Goal: Find specific page/section: Find specific page/section

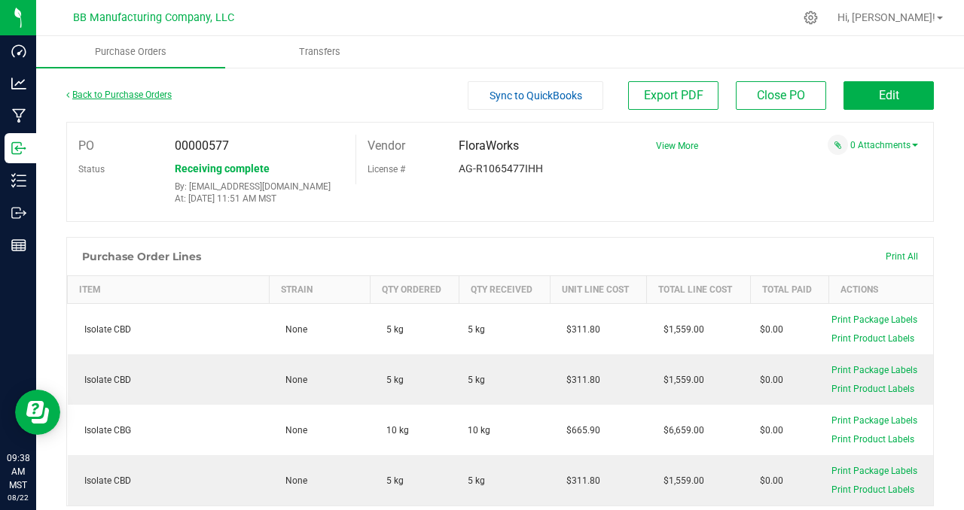
click at [142, 91] on link "Back to Purchase Orders" at bounding box center [118, 95] width 105 height 11
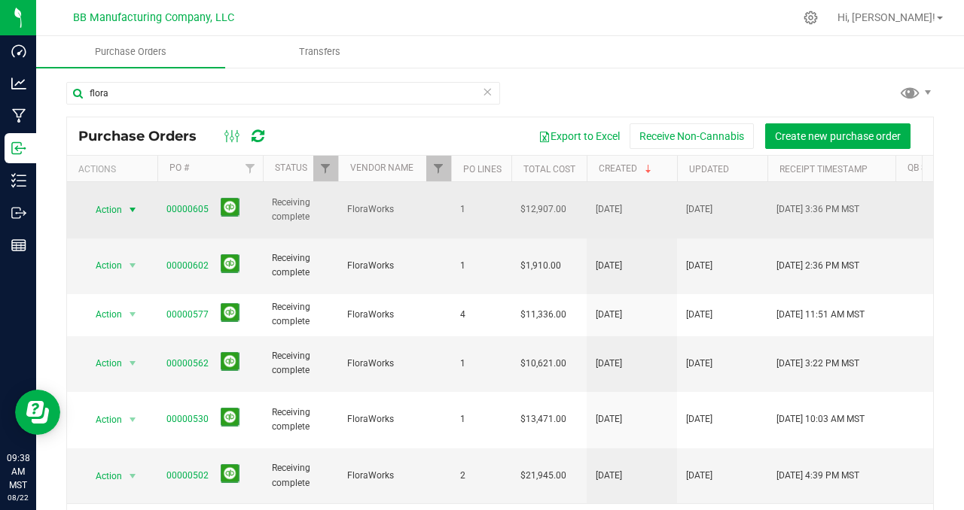
click at [133, 204] on span "select" at bounding box center [132, 210] width 12 height 12
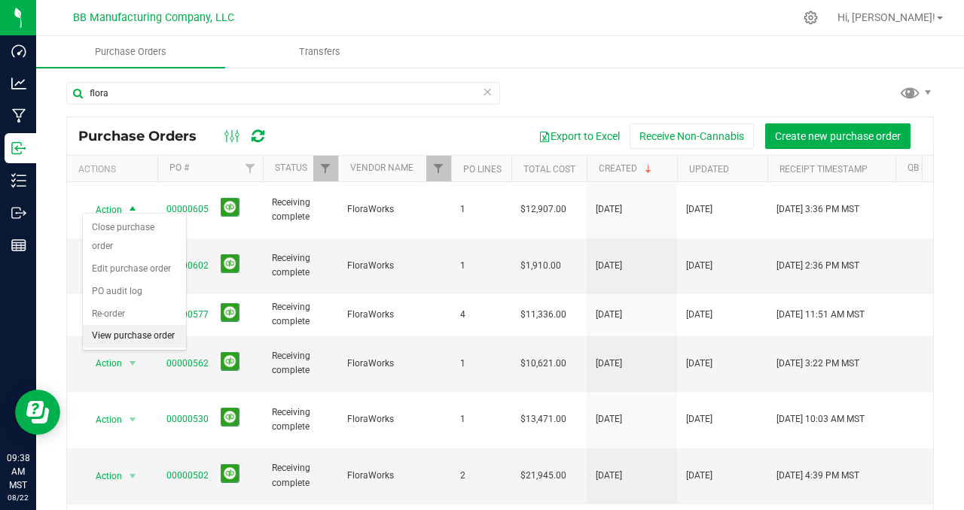
click at [134, 342] on li "View purchase order" at bounding box center [134, 336] width 103 height 23
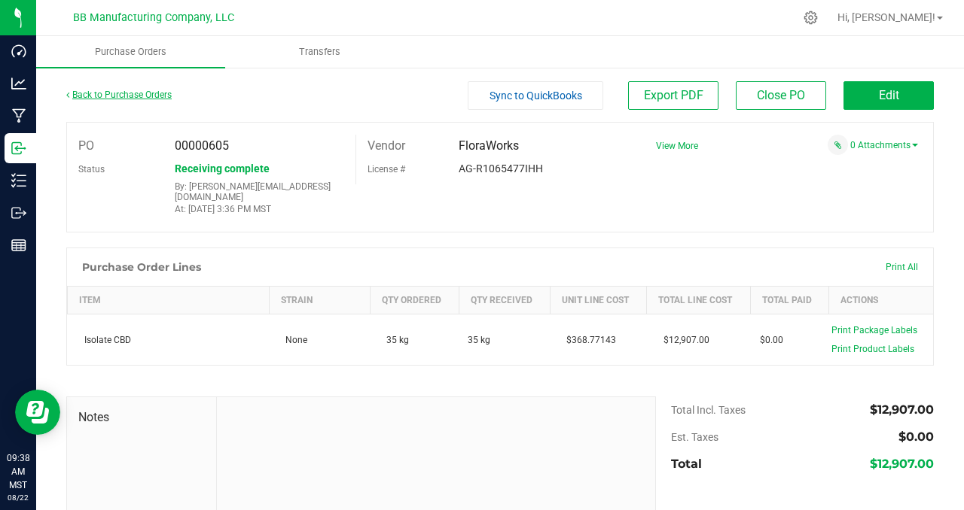
click at [139, 98] on link "Back to Purchase Orders" at bounding box center [118, 95] width 105 height 11
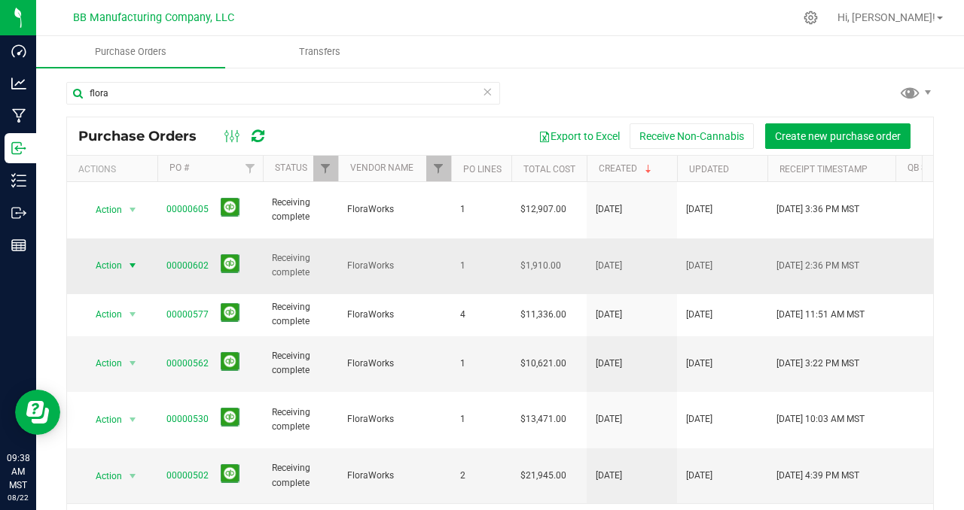
click at [136, 260] on span "select" at bounding box center [132, 266] width 12 height 12
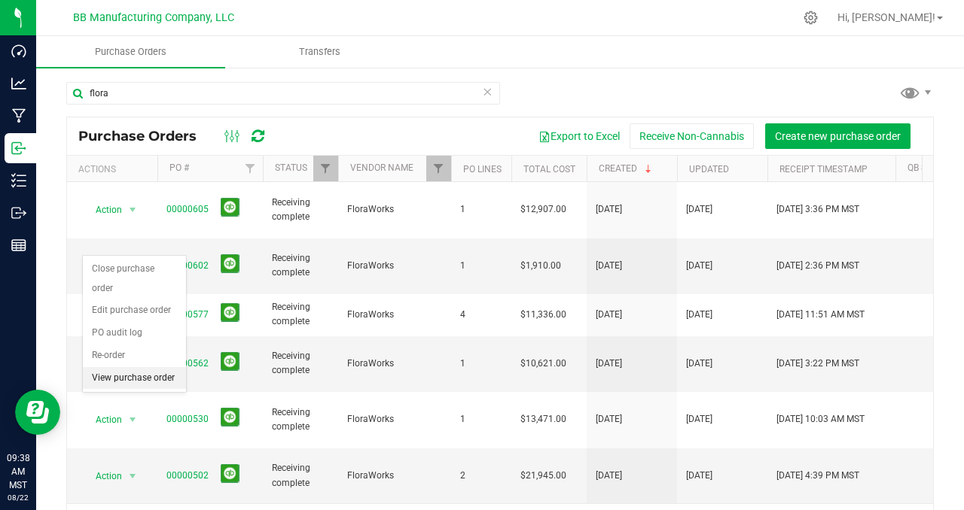
click at [118, 380] on li "View purchase order" at bounding box center [134, 378] width 103 height 23
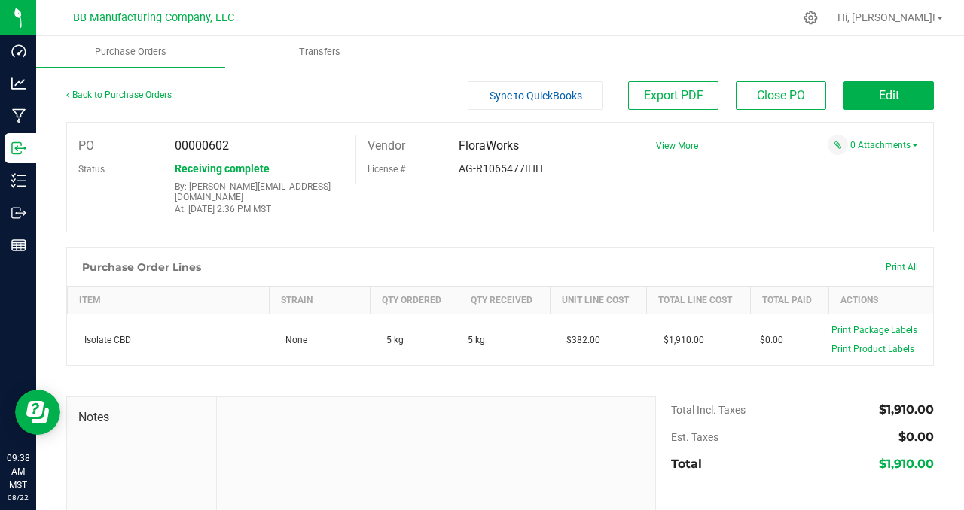
click at [125, 96] on link "Back to Purchase Orders" at bounding box center [118, 95] width 105 height 11
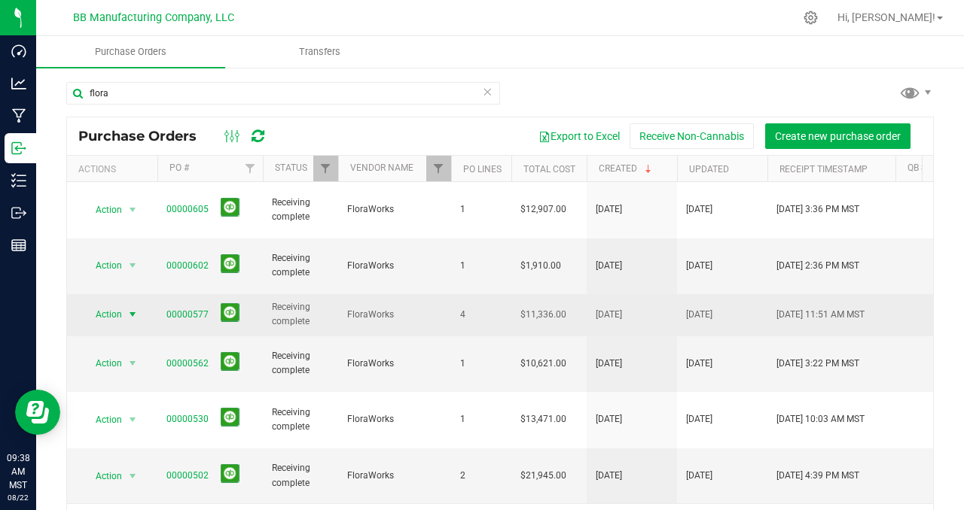
click at [133, 309] on span "select" at bounding box center [132, 315] width 12 height 12
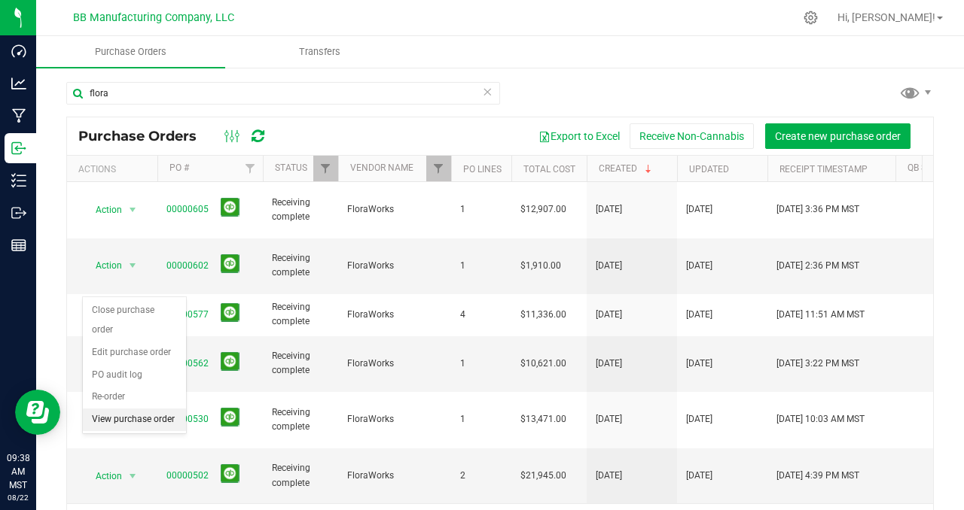
click at [144, 419] on li "View purchase order" at bounding box center [134, 420] width 103 height 23
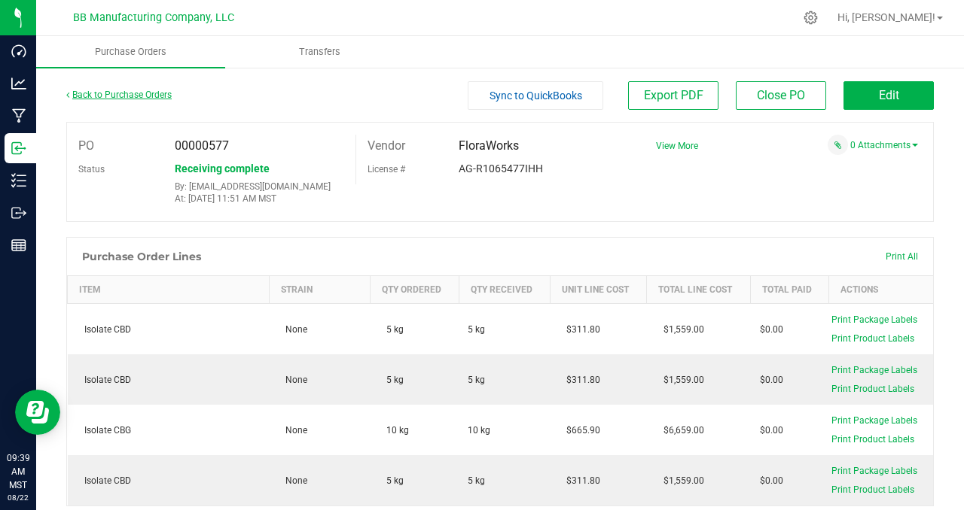
click at [91, 92] on link "Back to Purchase Orders" at bounding box center [118, 95] width 105 height 11
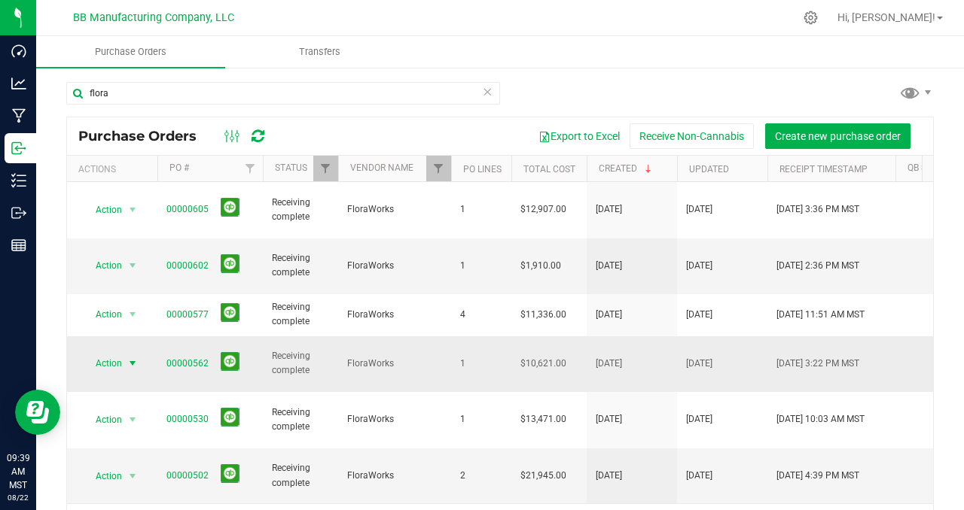
click at [133, 358] on span "select" at bounding box center [132, 364] width 12 height 12
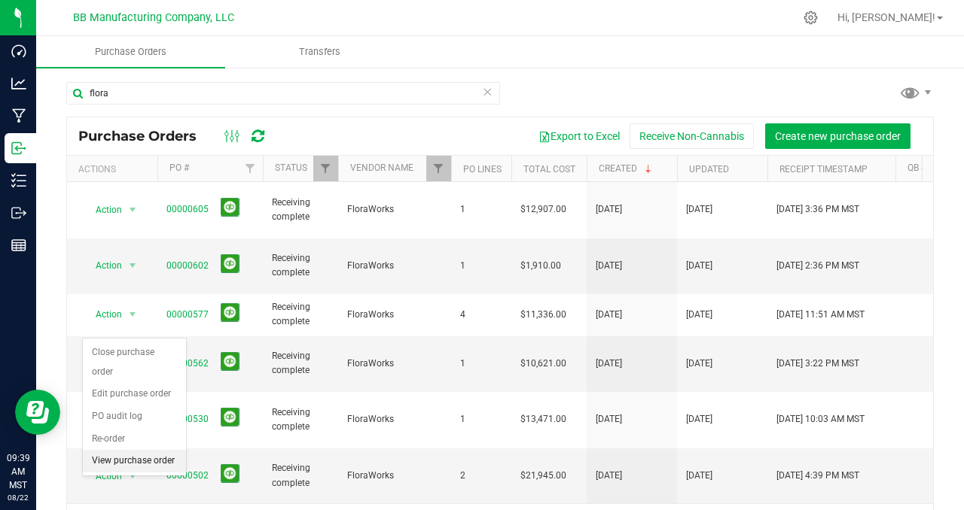
click at [112, 459] on li "View purchase order" at bounding box center [134, 461] width 103 height 23
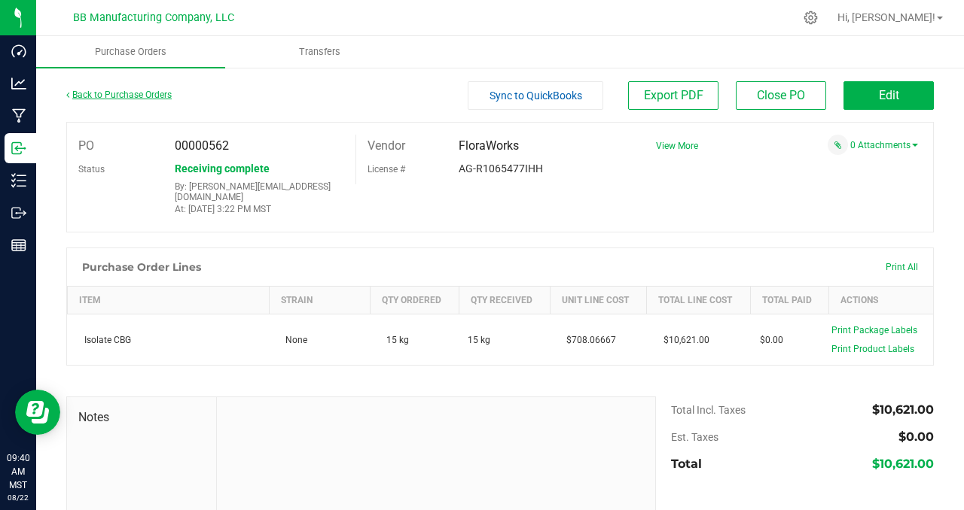
click at [113, 96] on link "Back to Purchase Orders" at bounding box center [118, 95] width 105 height 11
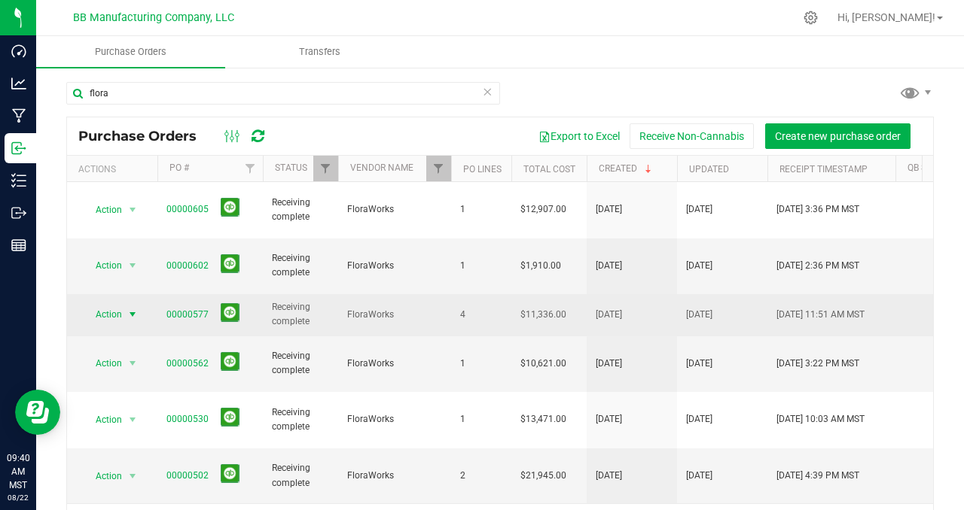
click at [136, 309] on span "select" at bounding box center [132, 315] width 12 height 12
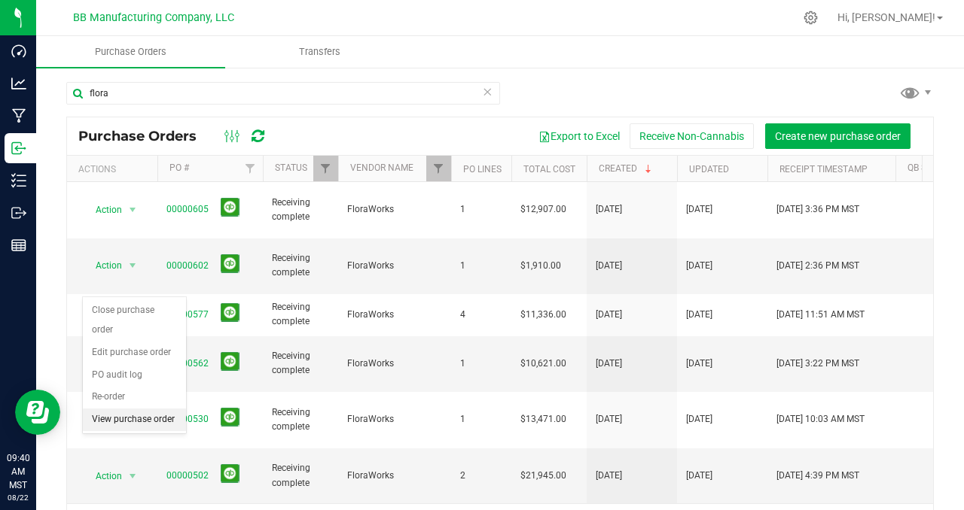
click at [135, 425] on li "View purchase order" at bounding box center [134, 420] width 103 height 23
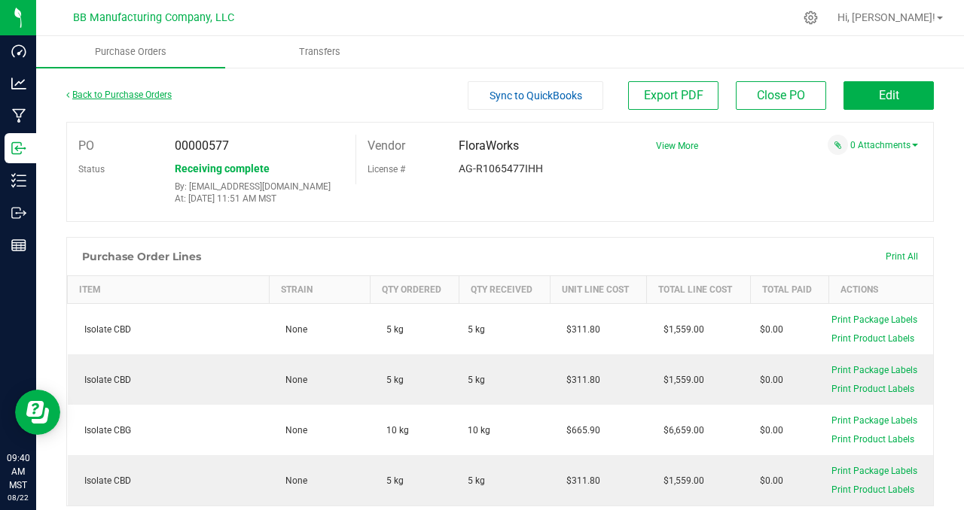
click at [137, 91] on link "Back to Purchase Orders" at bounding box center [118, 95] width 105 height 11
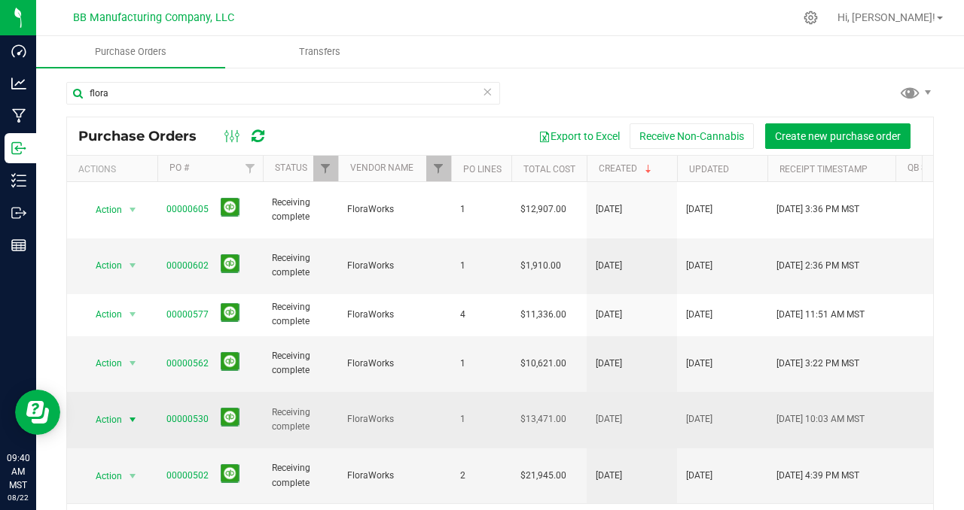
click at [129, 414] on span "select" at bounding box center [132, 420] width 12 height 12
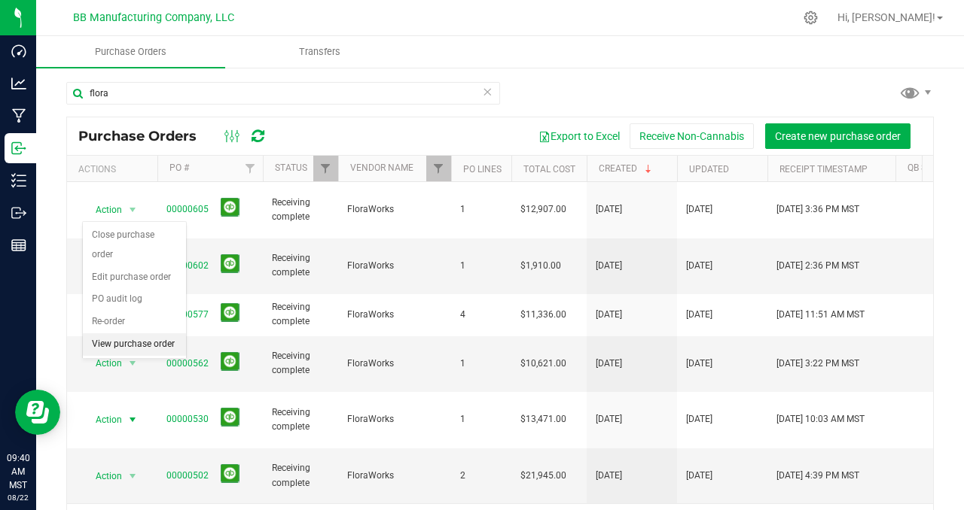
click at [132, 343] on li "View purchase order" at bounding box center [134, 345] width 103 height 23
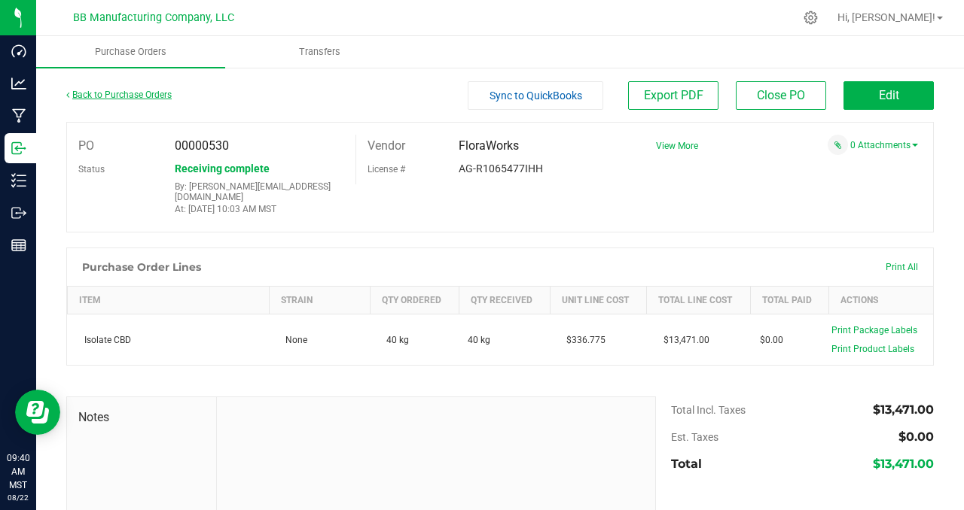
click at [144, 93] on link "Back to Purchase Orders" at bounding box center [118, 95] width 105 height 11
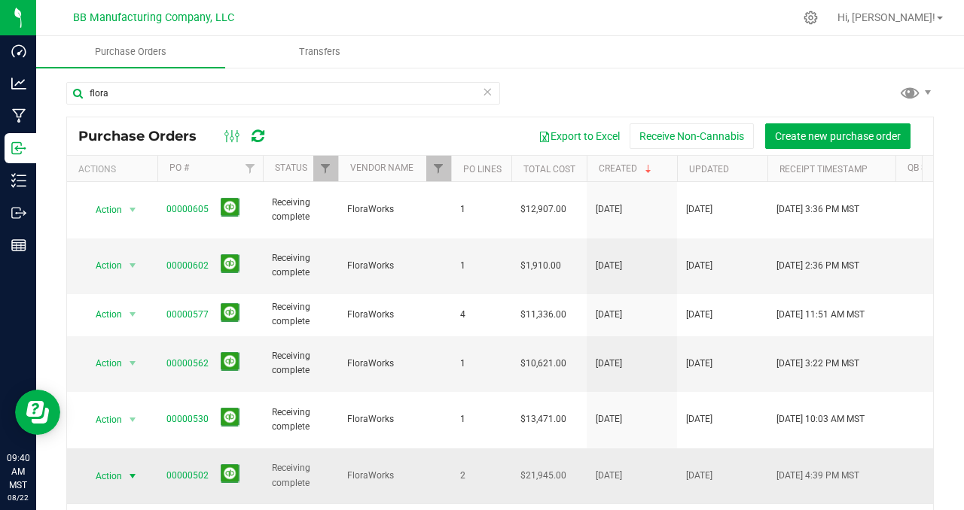
click at [132, 471] on span "select" at bounding box center [132, 477] width 12 height 12
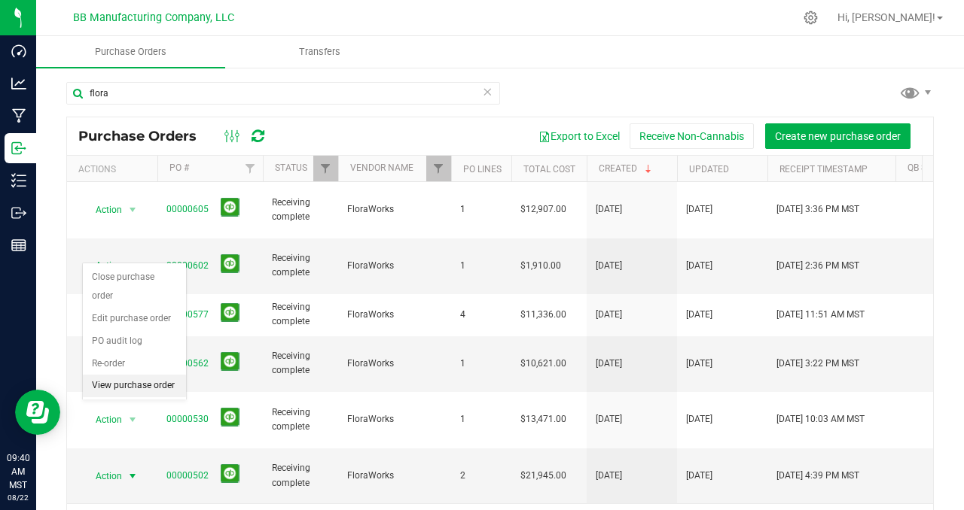
click at [146, 381] on li "View purchase order" at bounding box center [134, 386] width 103 height 23
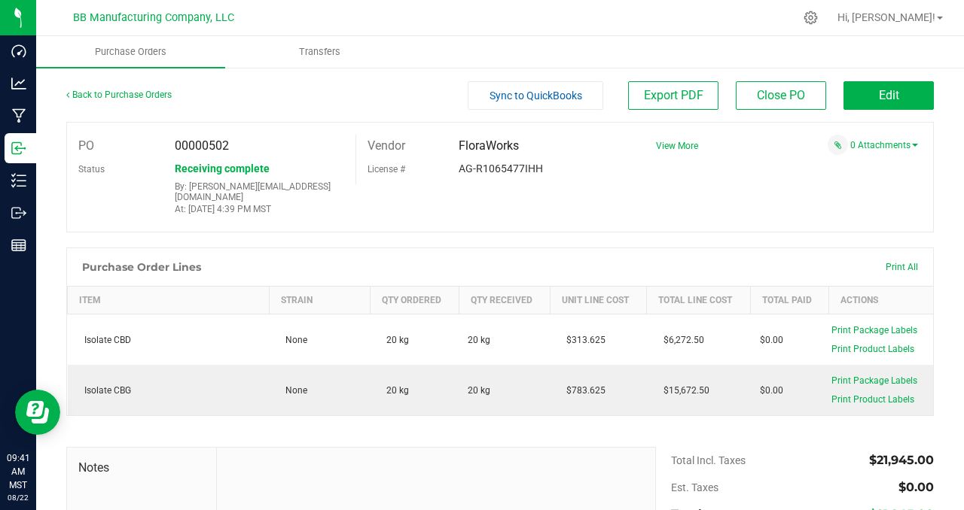
click at [370, 248] on div "Purchase Order Lines Print All" at bounding box center [500, 267] width 866 height 38
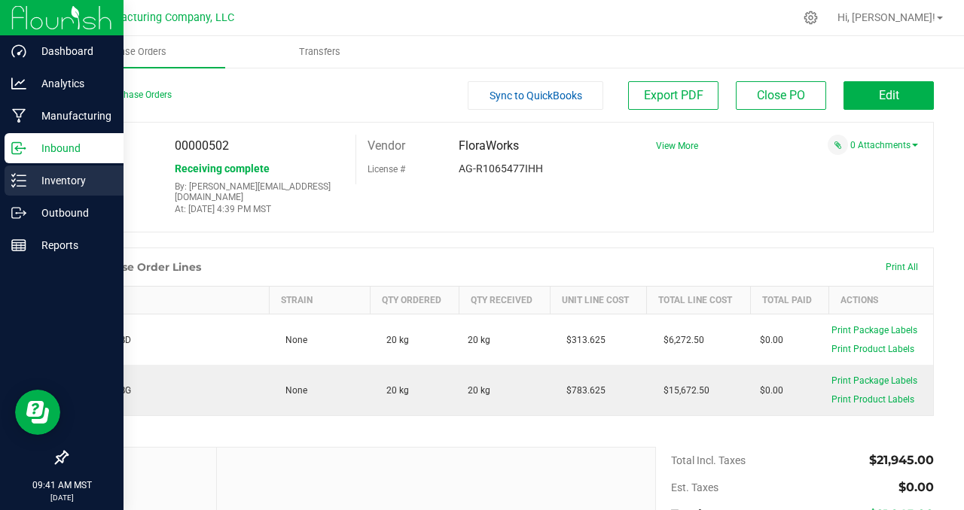
click at [78, 179] on p "Inventory" at bounding box center [71, 181] width 90 height 18
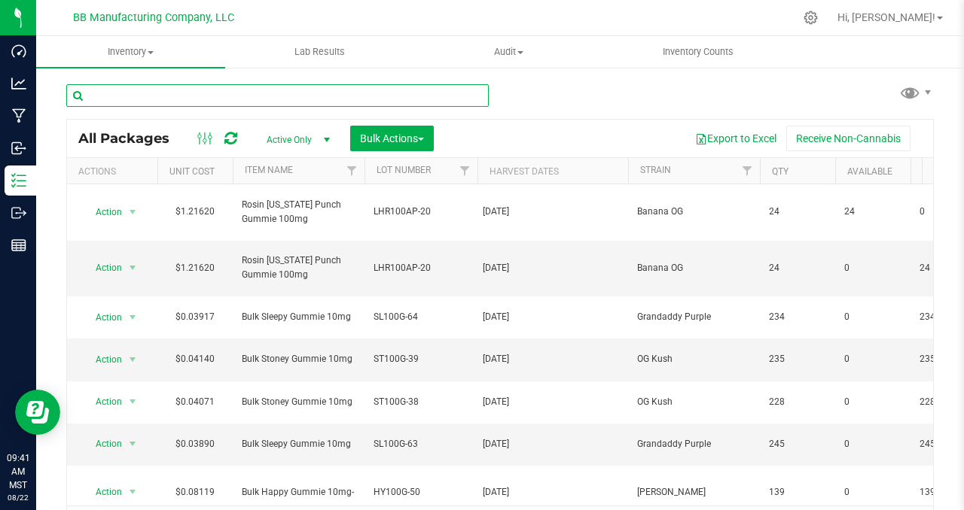
click at [151, 96] on input "text" at bounding box center [277, 95] width 422 height 23
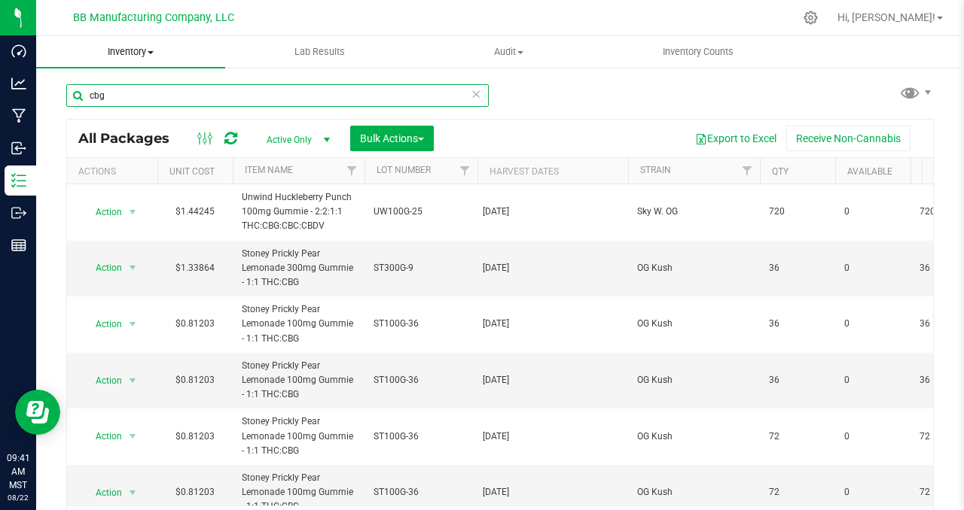
type input "cbg"
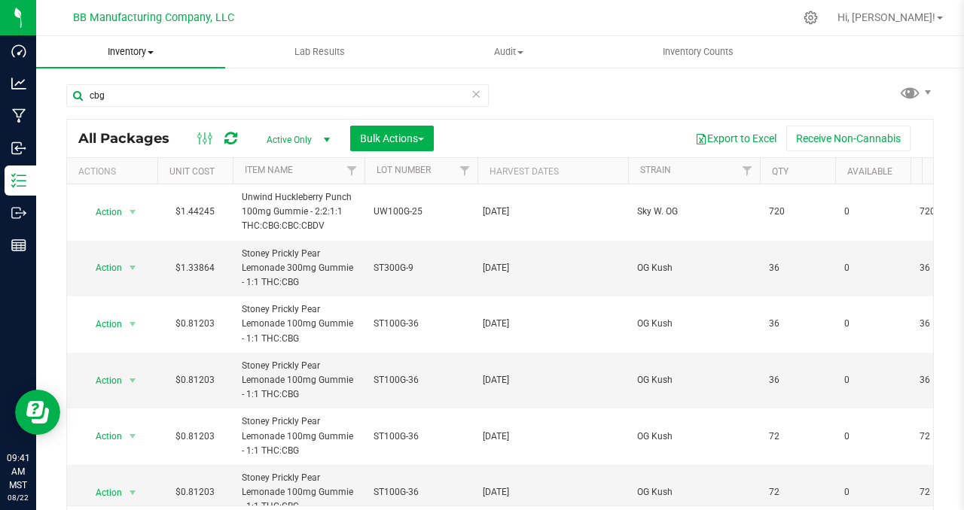
click at [152, 51] on span at bounding box center [151, 52] width 6 height 3
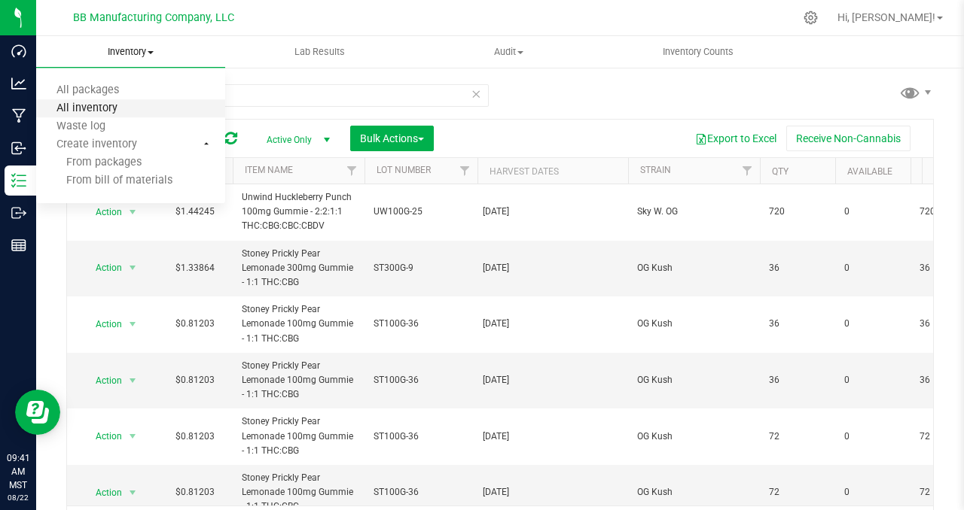
click at [123, 102] on span "All inventory" at bounding box center [87, 108] width 102 height 13
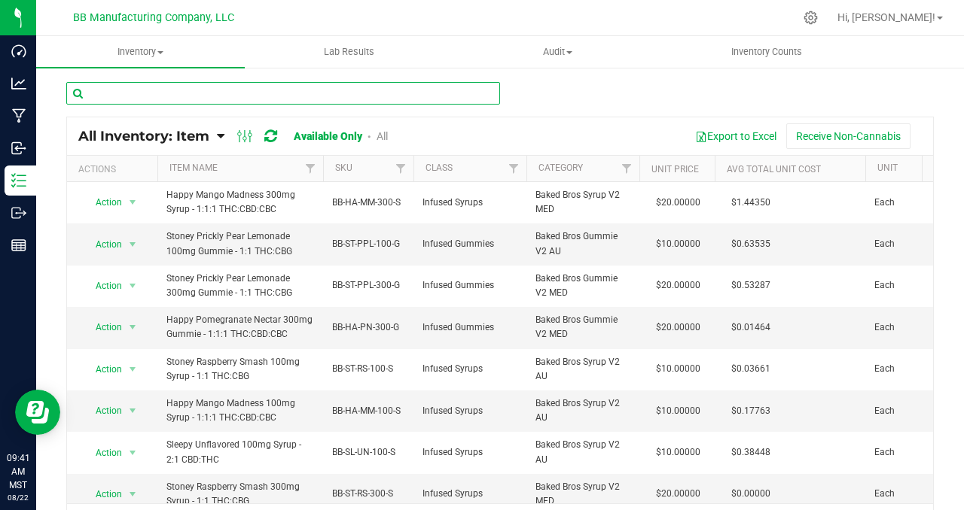
click at [123, 102] on input "text" at bounding box center [283, 93] width 434 height 23
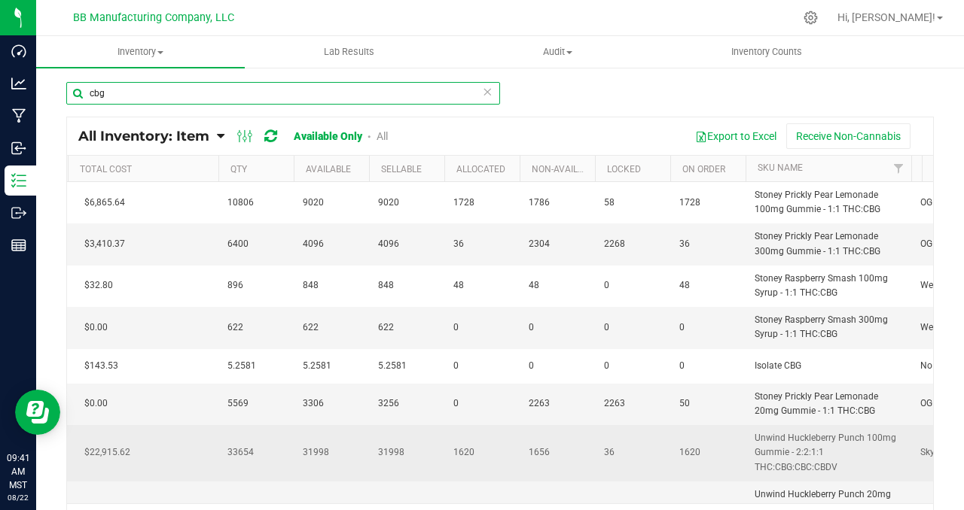
scroll to position [0, 871]
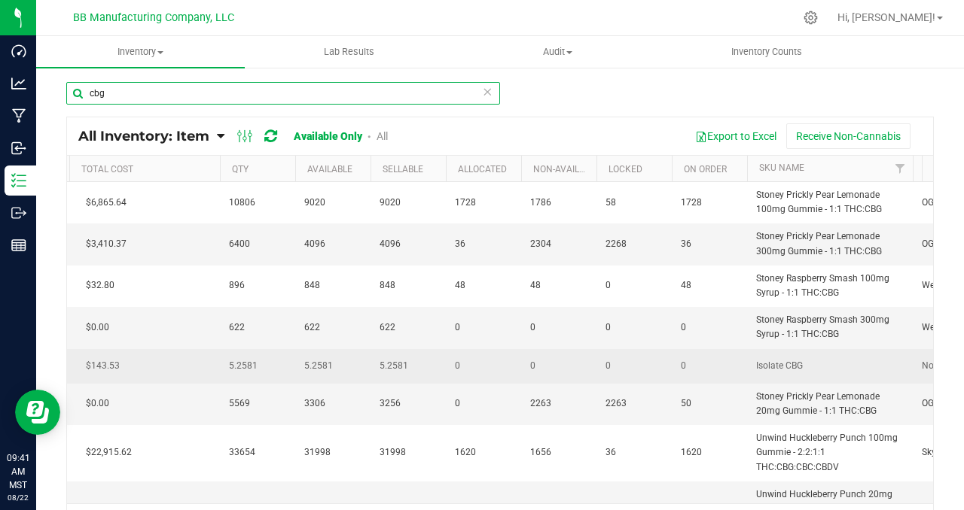
type input "cbg"
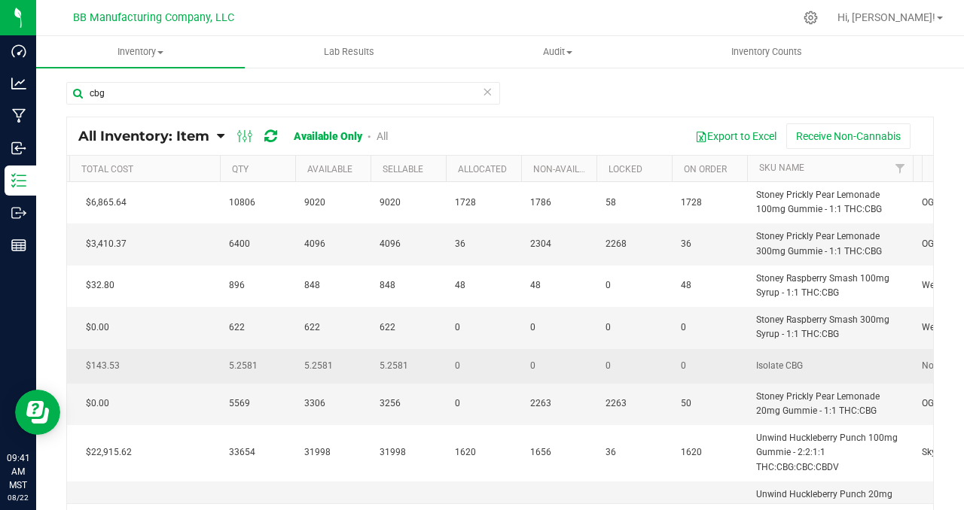
click at [289, 369] on td "5.2581" at bounding box center [257, 366] width 75 height 35
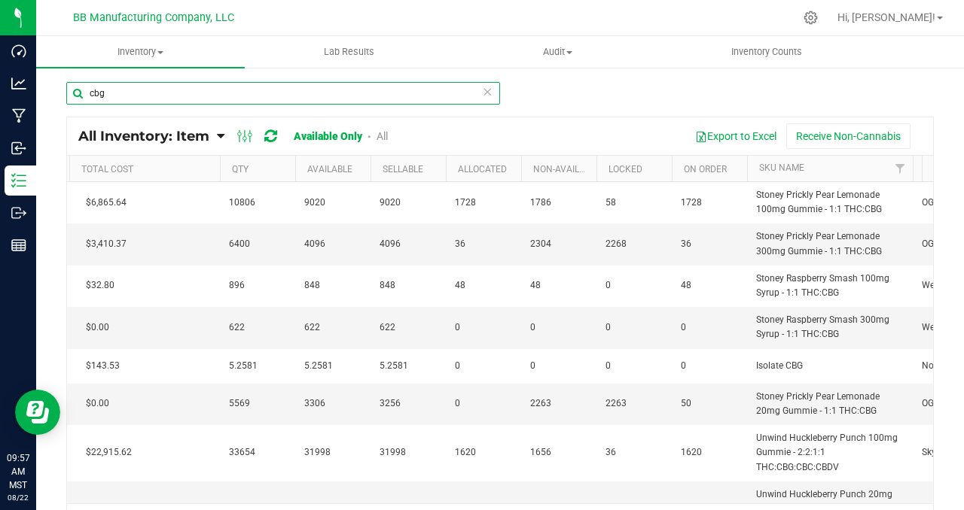
drag, startPoint x: 106, startPoint y: 98, endPoint x: 53, endPoint y: 91, distance: 53.1
click at [57, 95] on div "cbg All Inventory: Item Item Summary Item (default) Item by Strain Item by Loca…" at bounding box center [500, 301] width 928 height 471
